Goal: Find specific page/section: Find specific page/section

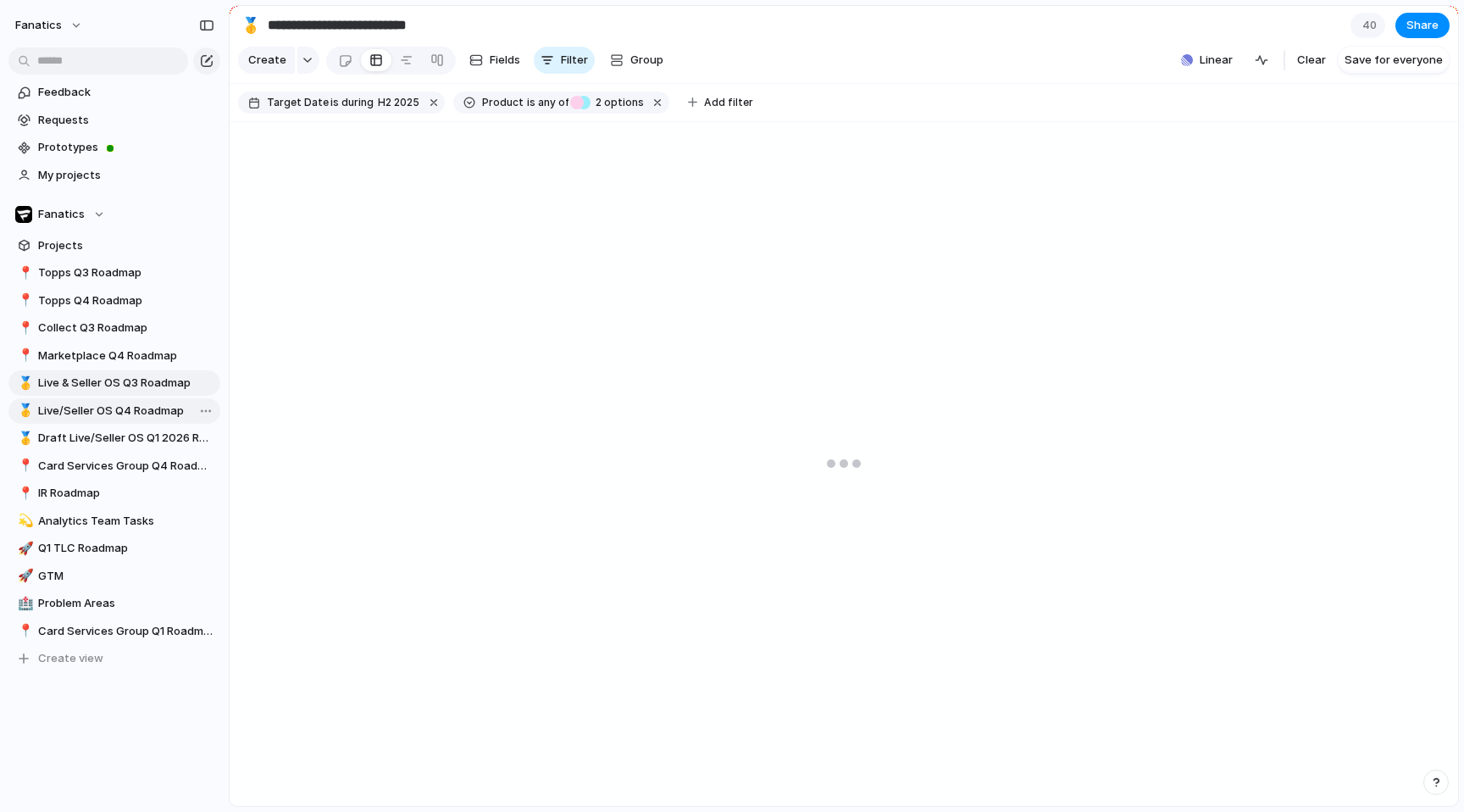
click at [128, 413] on span "Live/Seller OS Q4 Roadmap" at bounding box center [126, 411] width 176 height 17
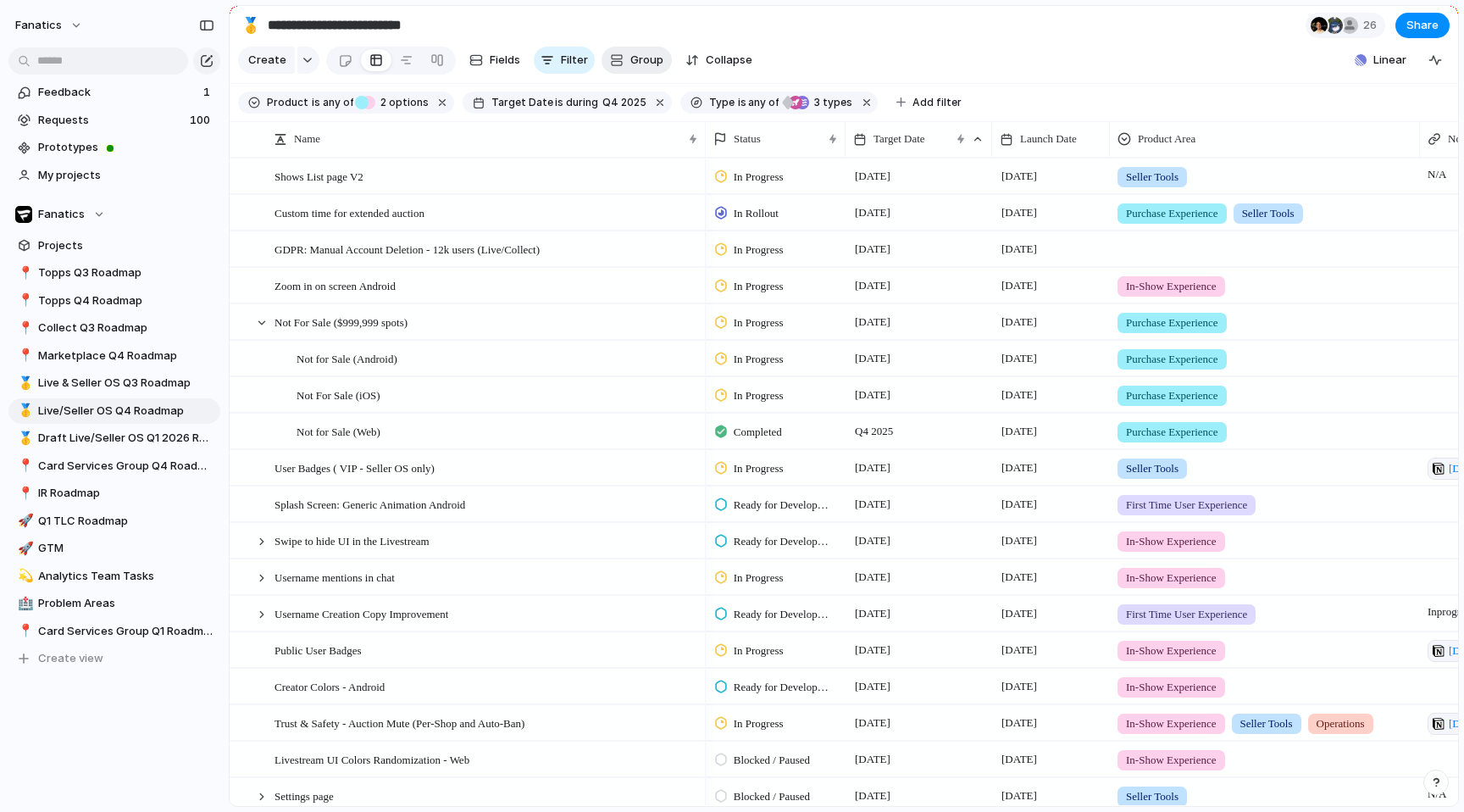
click at [645, 53] on span "Group" at bounding box center [646, 60] width 33 height 17
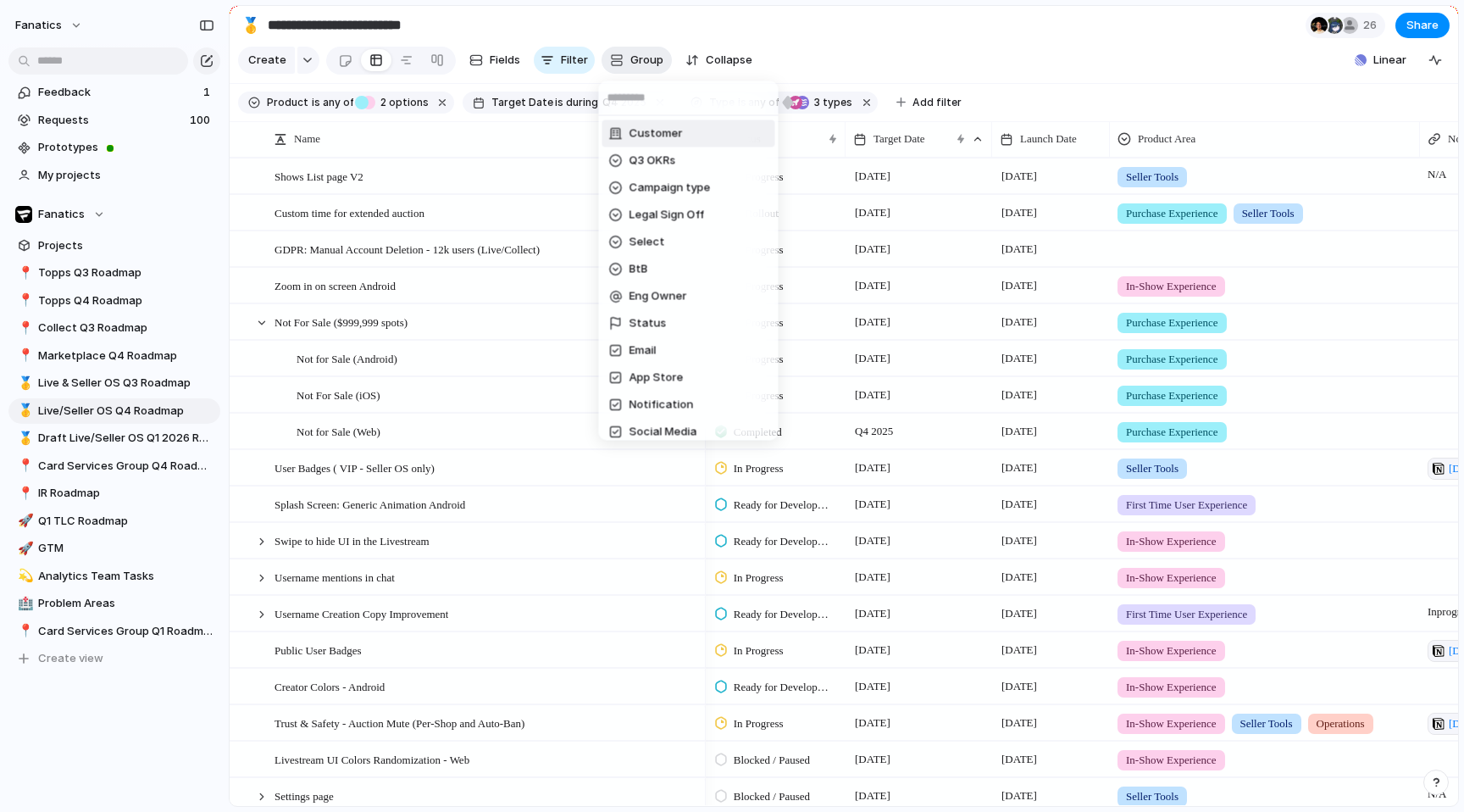
click at [645, 53] on div "Customer Q3 OKRs Campaign type Legal Sign Off Select BtB Eng Owner Status Email…" at bounding box center [732, 406] width 1464 height 812
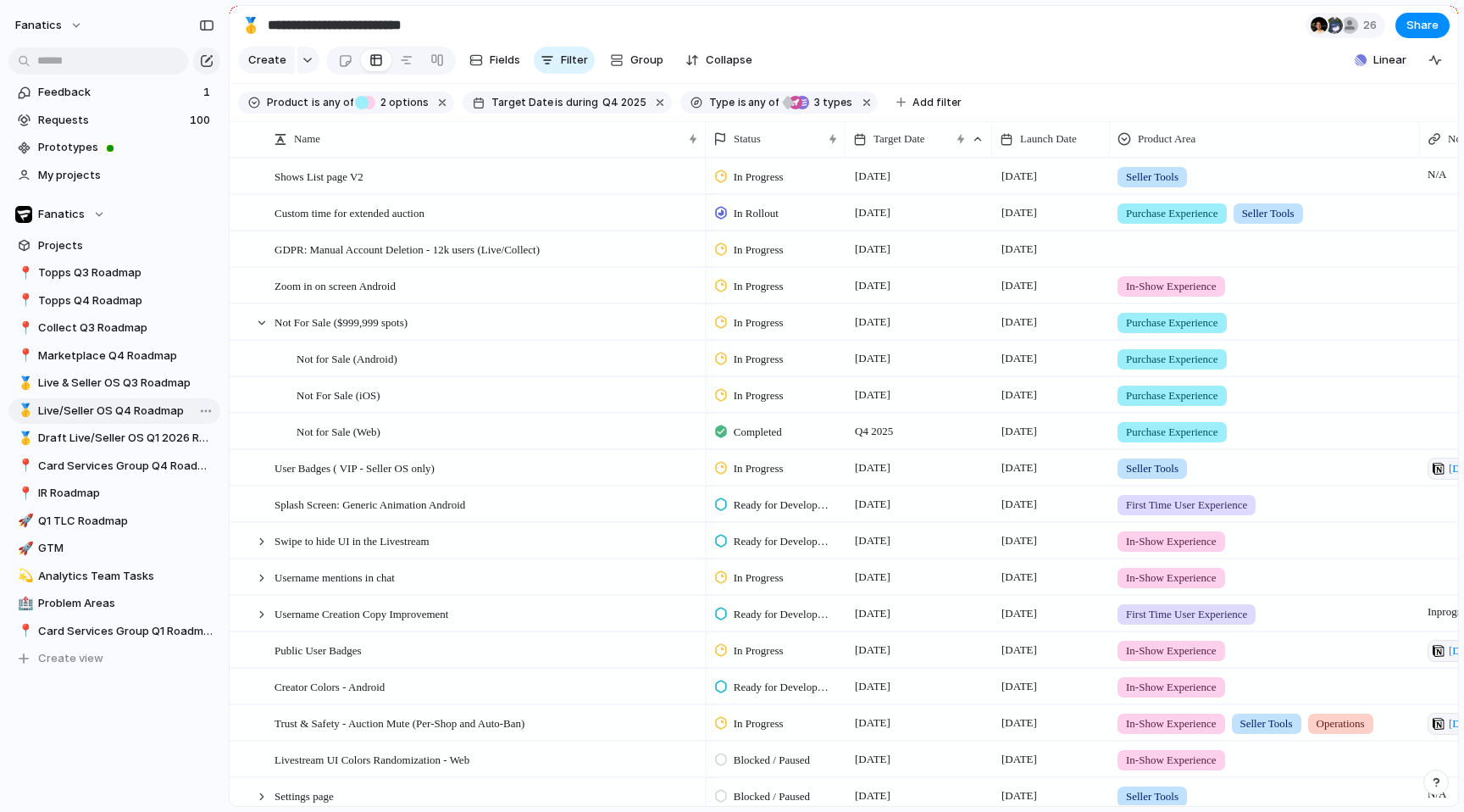
click at [163, 413] on span "Live/Seller OS Q4 Roadmap" at bounding box center [126, 411] width 176 height 17
click at [162, 377] on span "Live & Seller OS Q3 Roadmap" at bounding box center [126, 383] width 176 height 17
type input "**********"
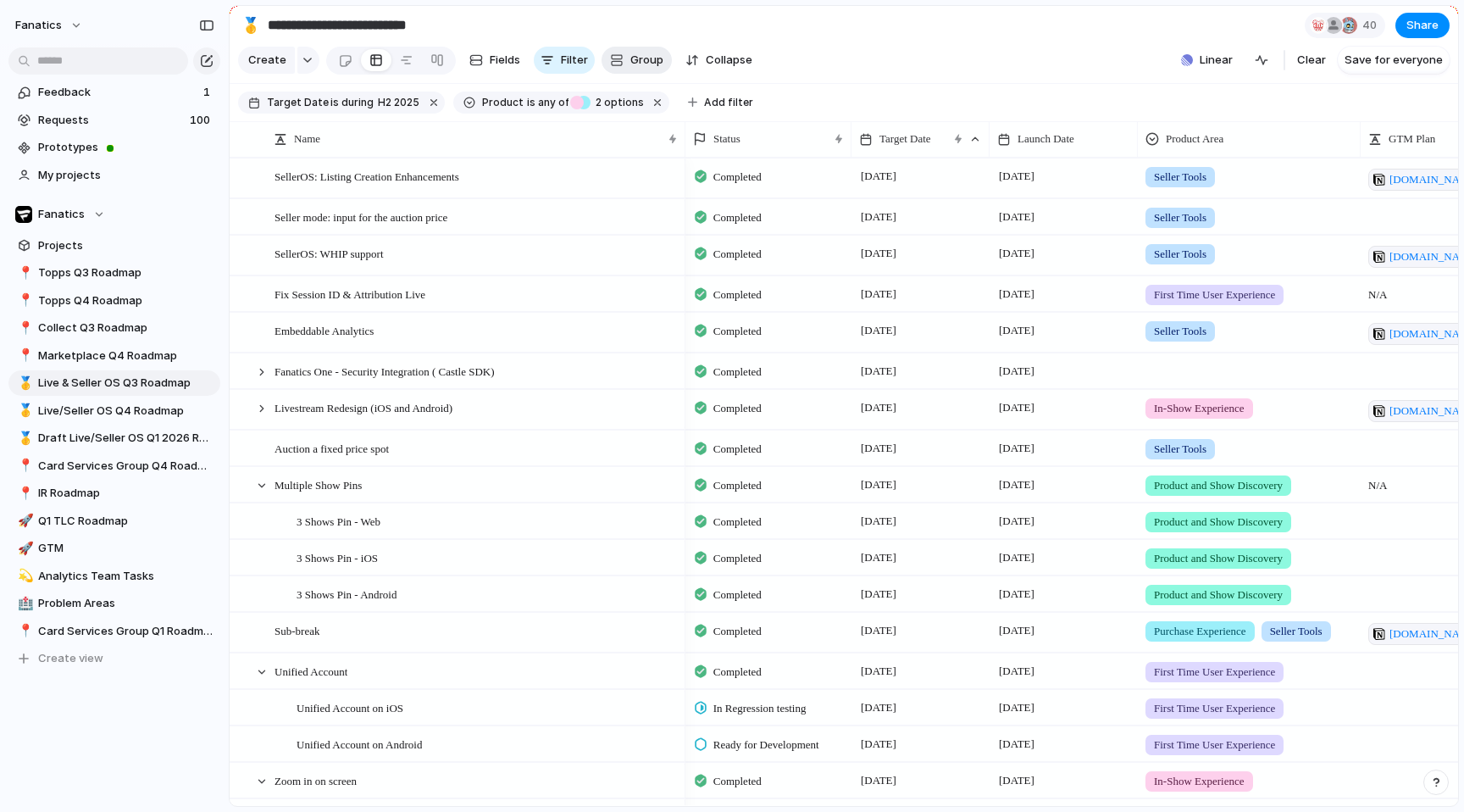
click at [636, 52] on span "Group" at bounding box center [646, 60] width 33 height 17
click at [726, 62] on span "Collapse" at bounding box center [729, 60] width 47 height 17
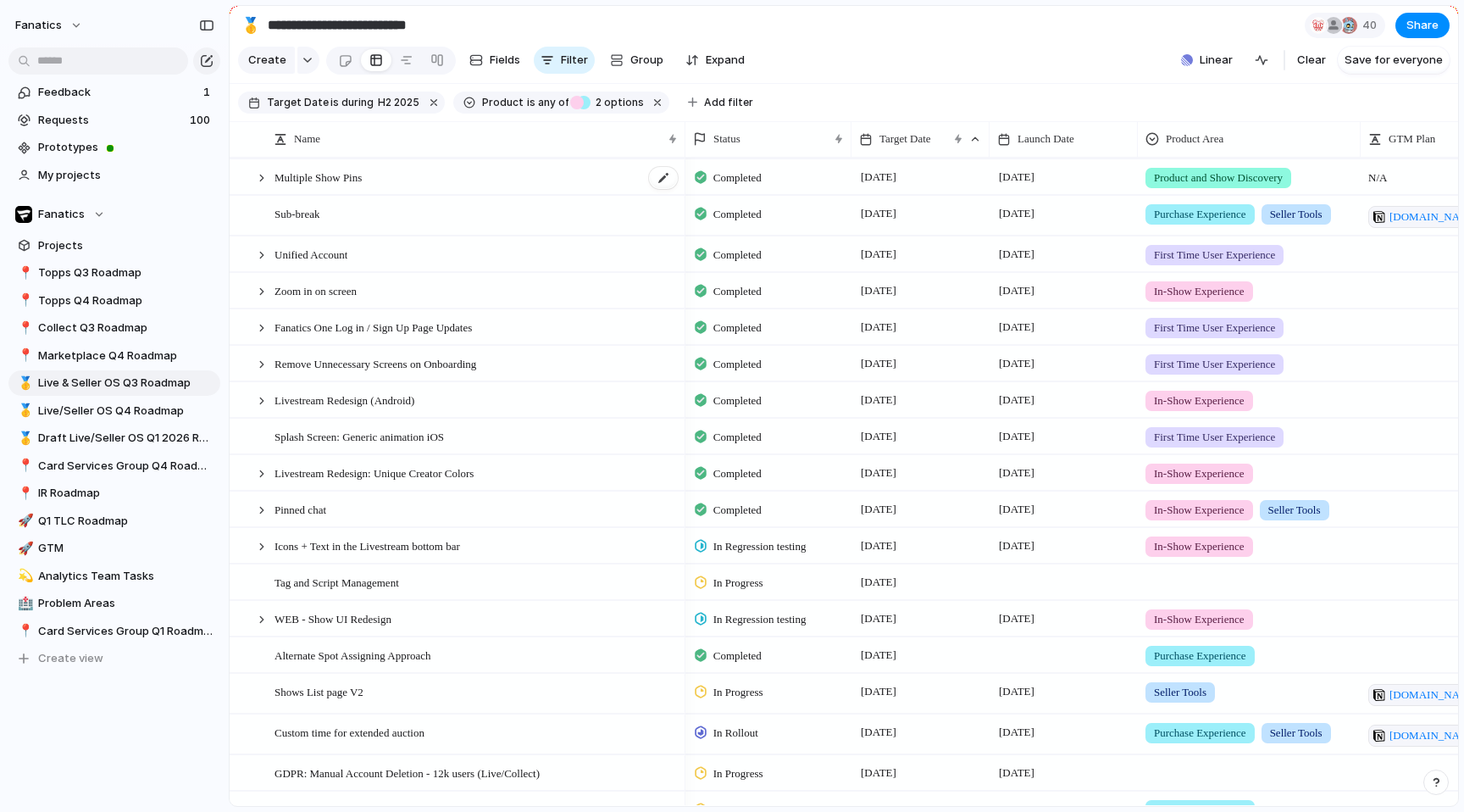
scroll to position [387, 0]
